Goal: Go to known website: Access a specific website the user already knows

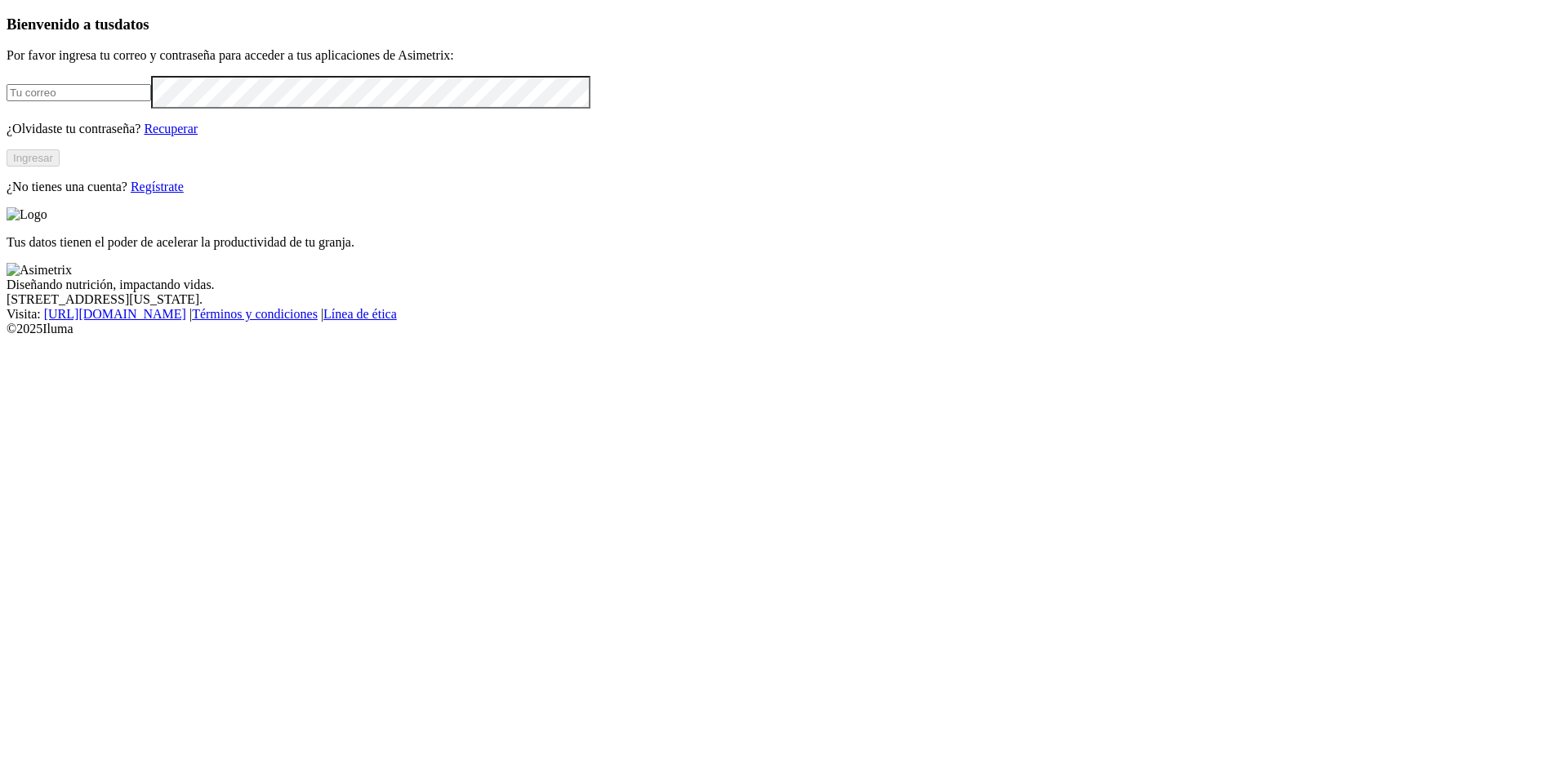
click at [151, 101] on input "email" at bounding box center [79, 92] width 145 height 17
type input "[EMAIL_ADDRESS][PERSON_NAME][DOMAIN_NAME]"
click input "submit" at bounding box center [0, 0] width 0 height 0
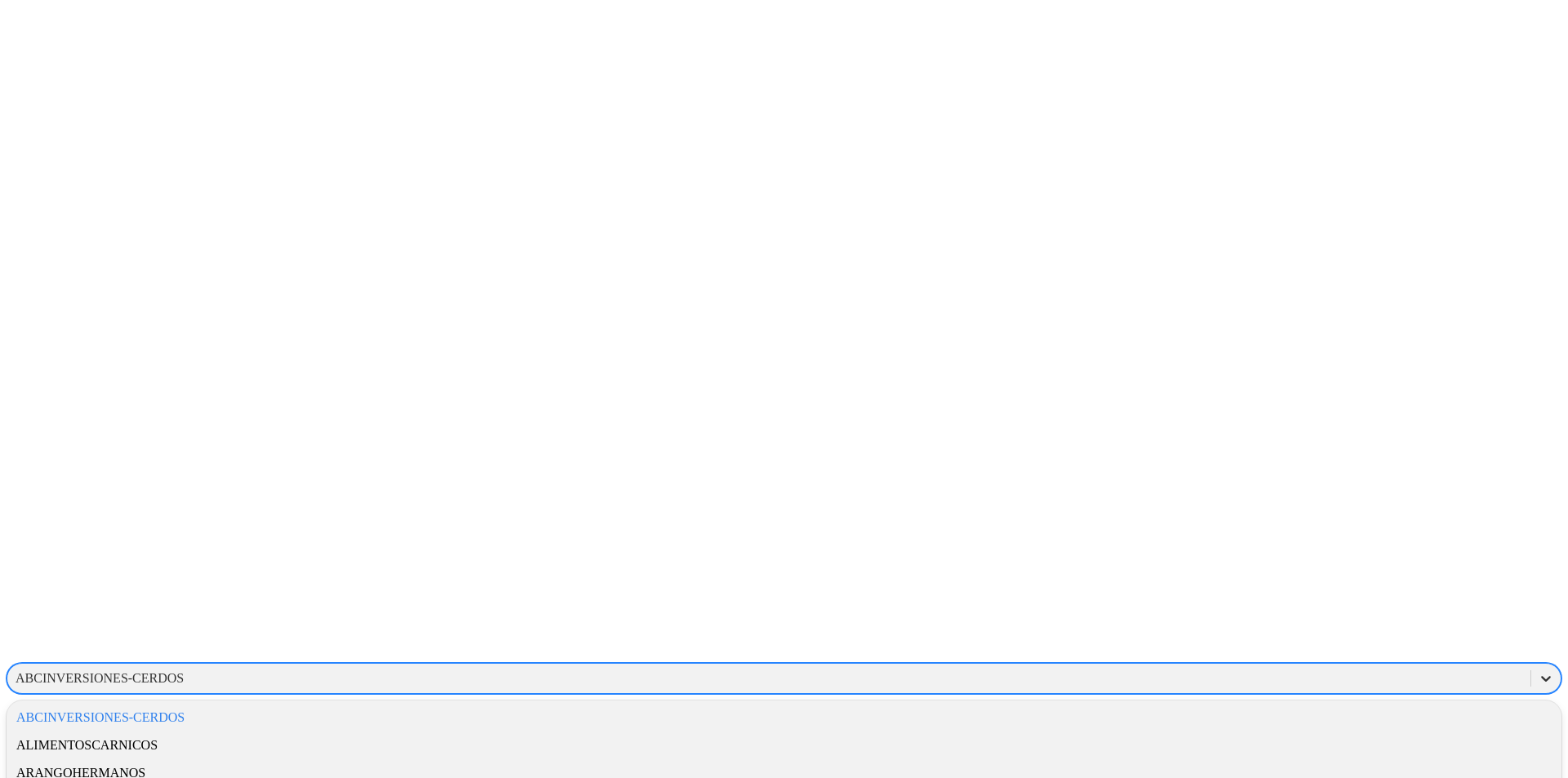
click at [1537, 670] on icon at bounding box center [1545, 678] width 16 height 16
click at [1320, 732] on div "ALIMENTOSCARNICOS" at bounding box center [784, 745] width 1554 height 27
